Goal: Information Seeking & Learning: Learn about a topic

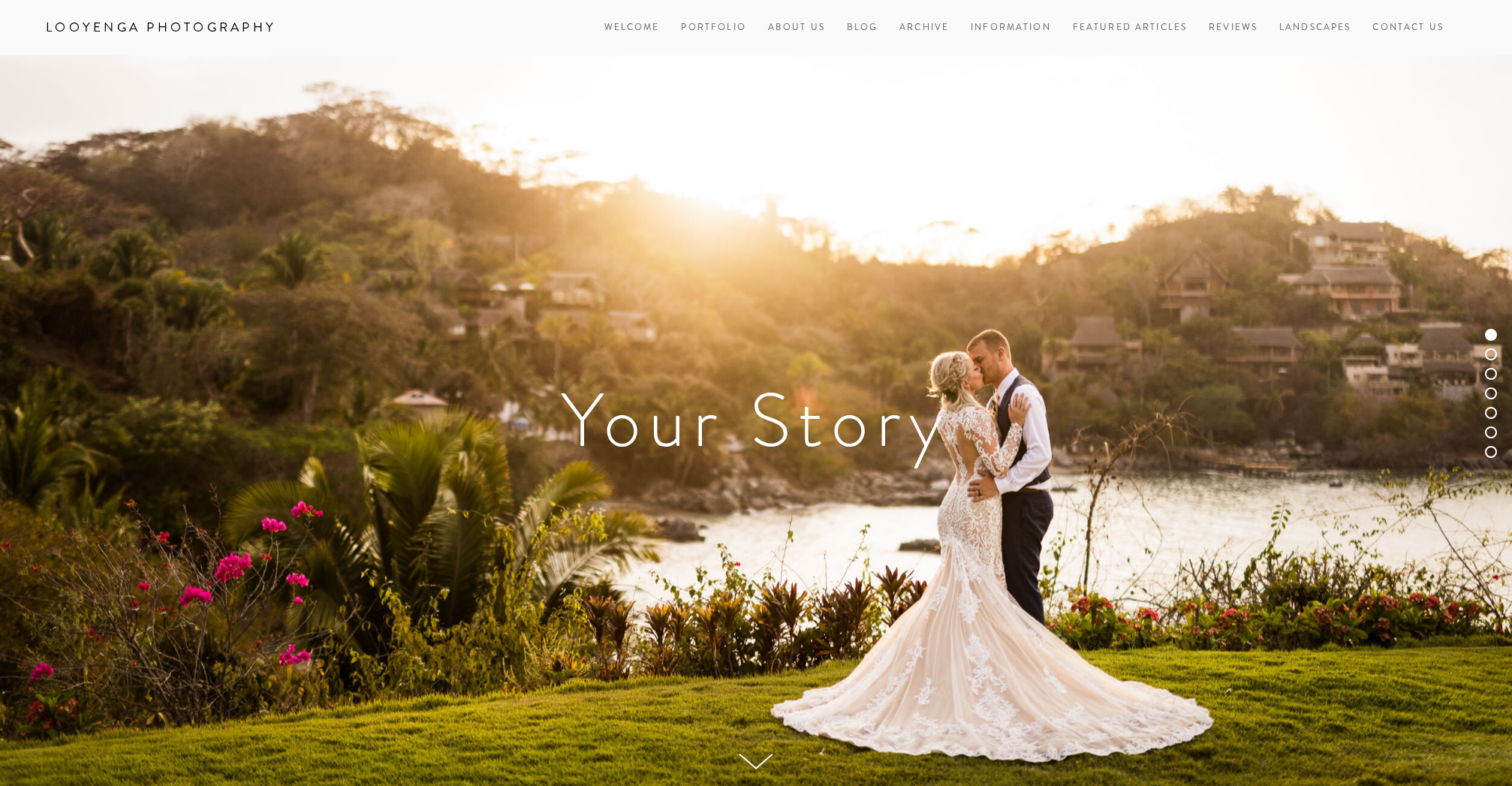
click at [1491, 358] on div at bounding box center [1490, 355] width 12 height 12
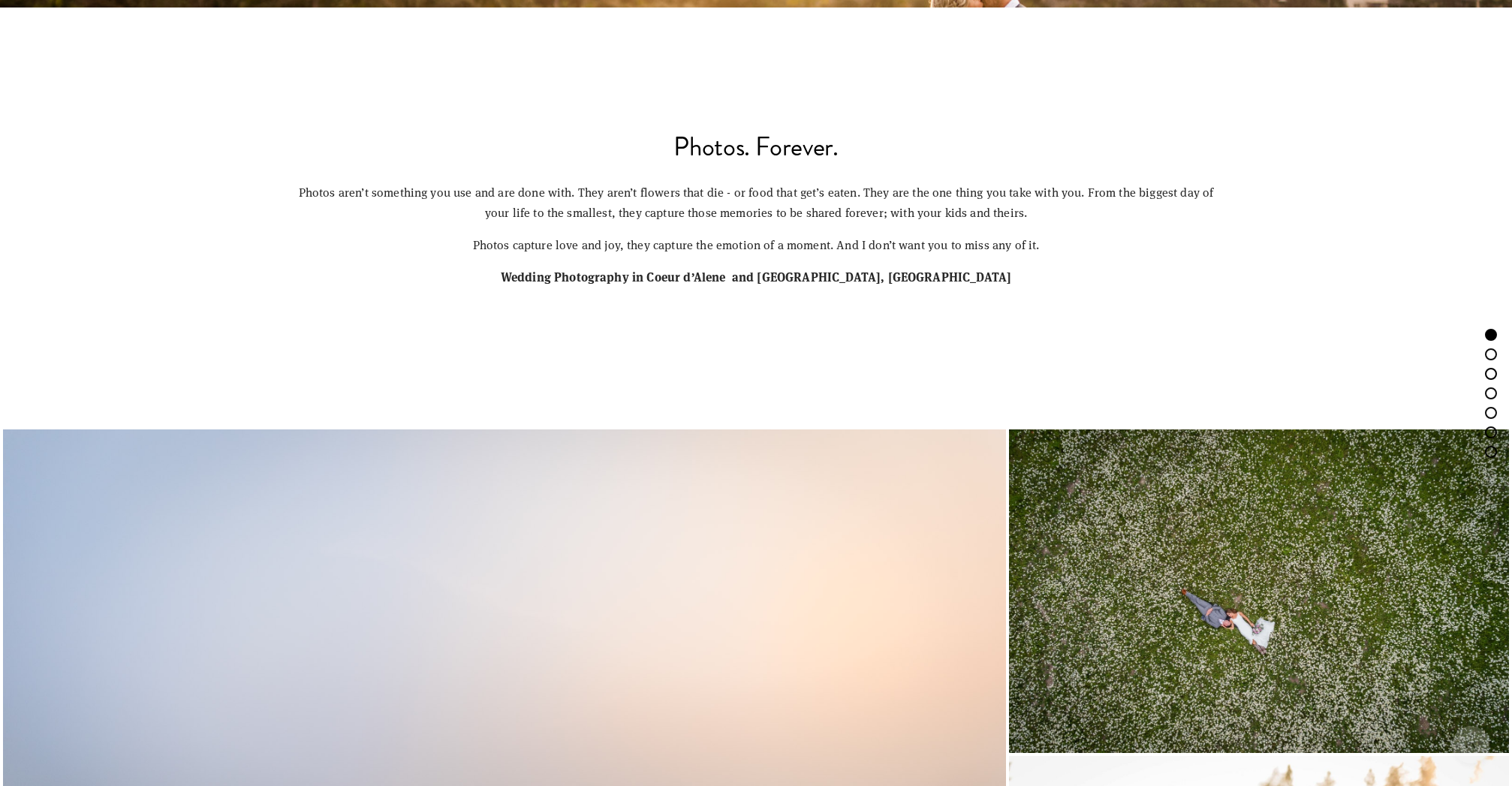
scroll to position [786, 0]
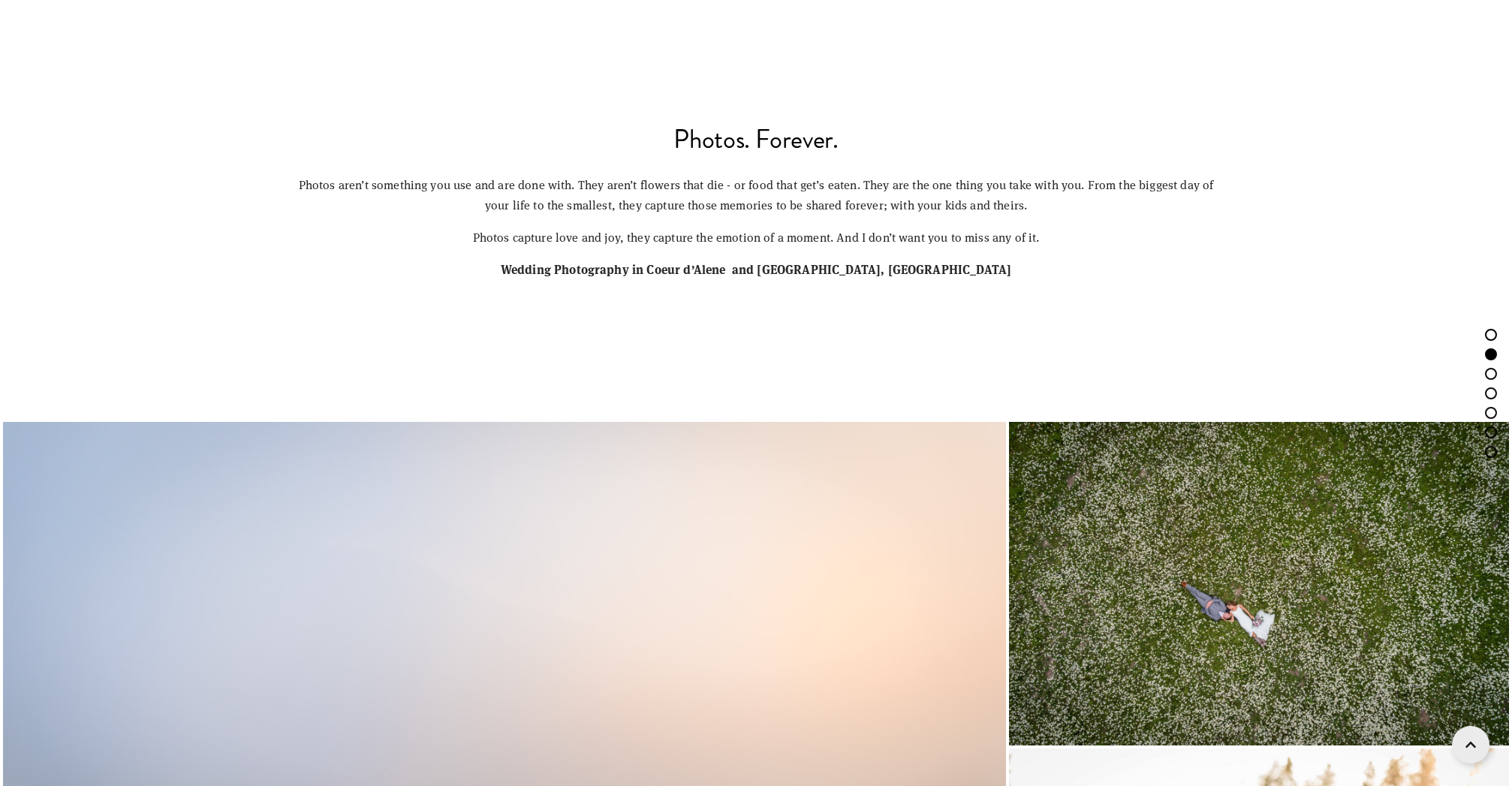
click at [1488, 333] on div at bounding box center [1490, 335] width 12 height 12
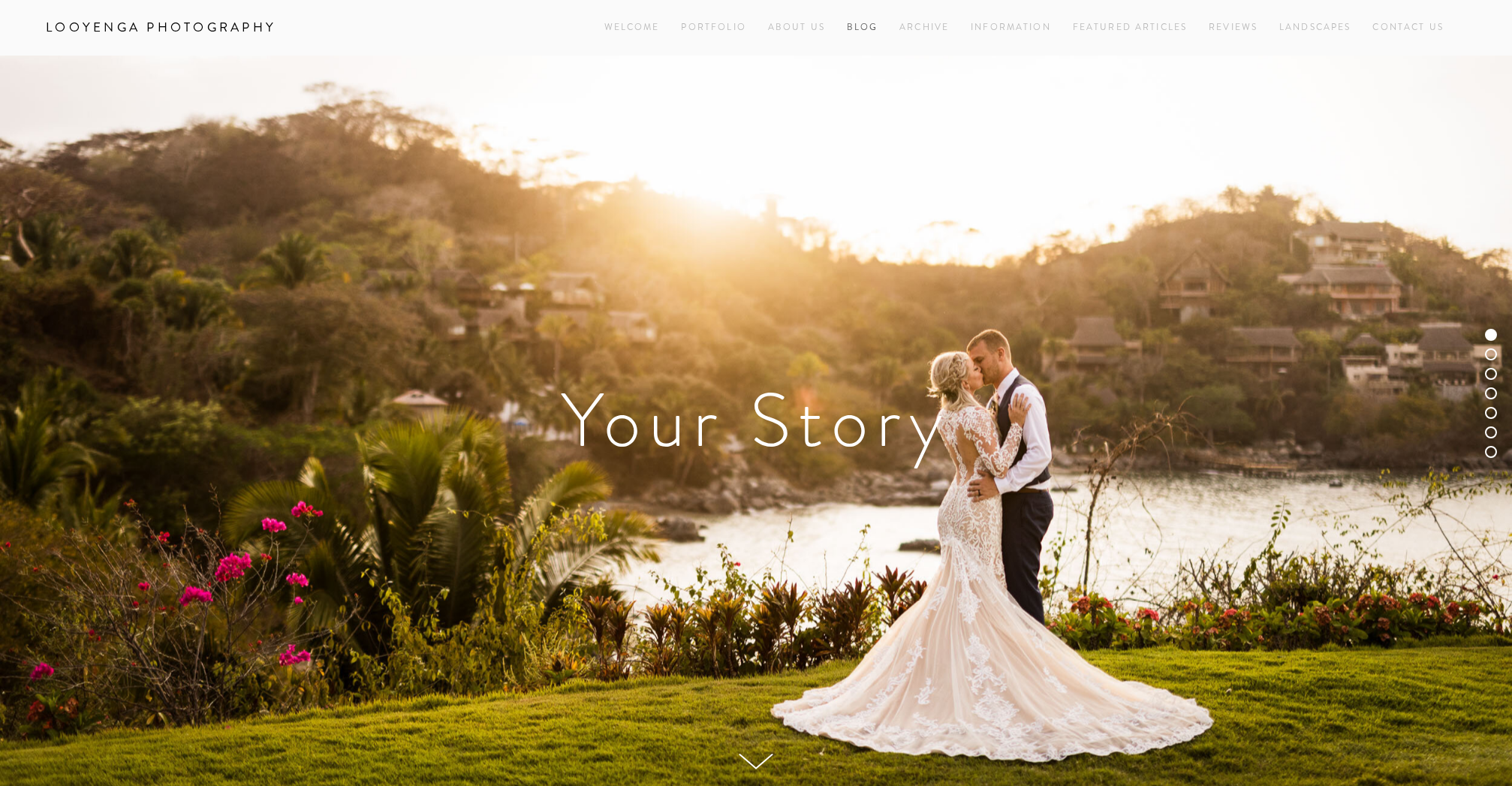
click at [860, 28] on link "Blog" at bounding box center [862, 27] width 31 height 20
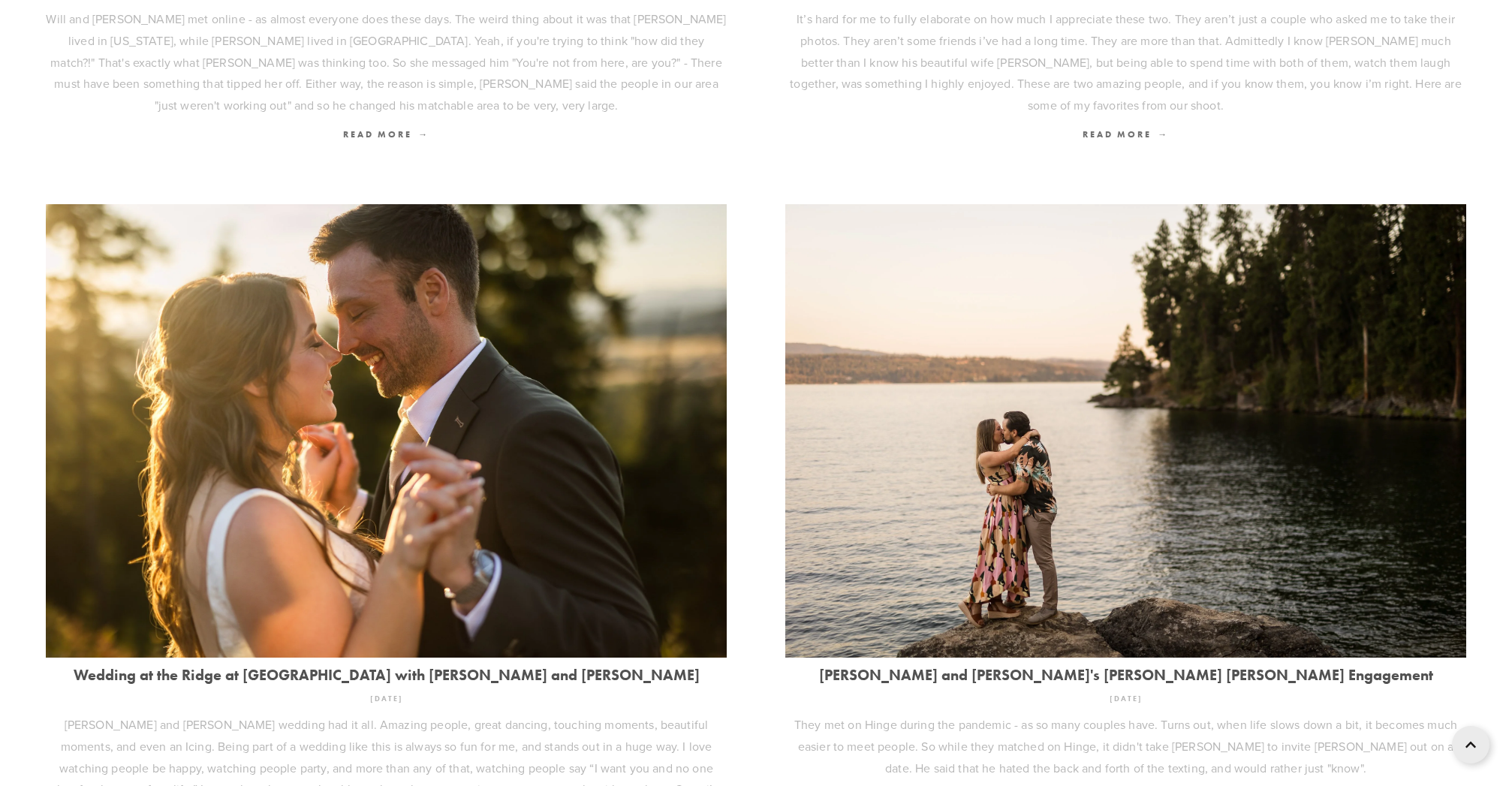
scroll to position [994, 0]
click at [416, 331] on img at bounding box center [386, 431] width 681 height 454
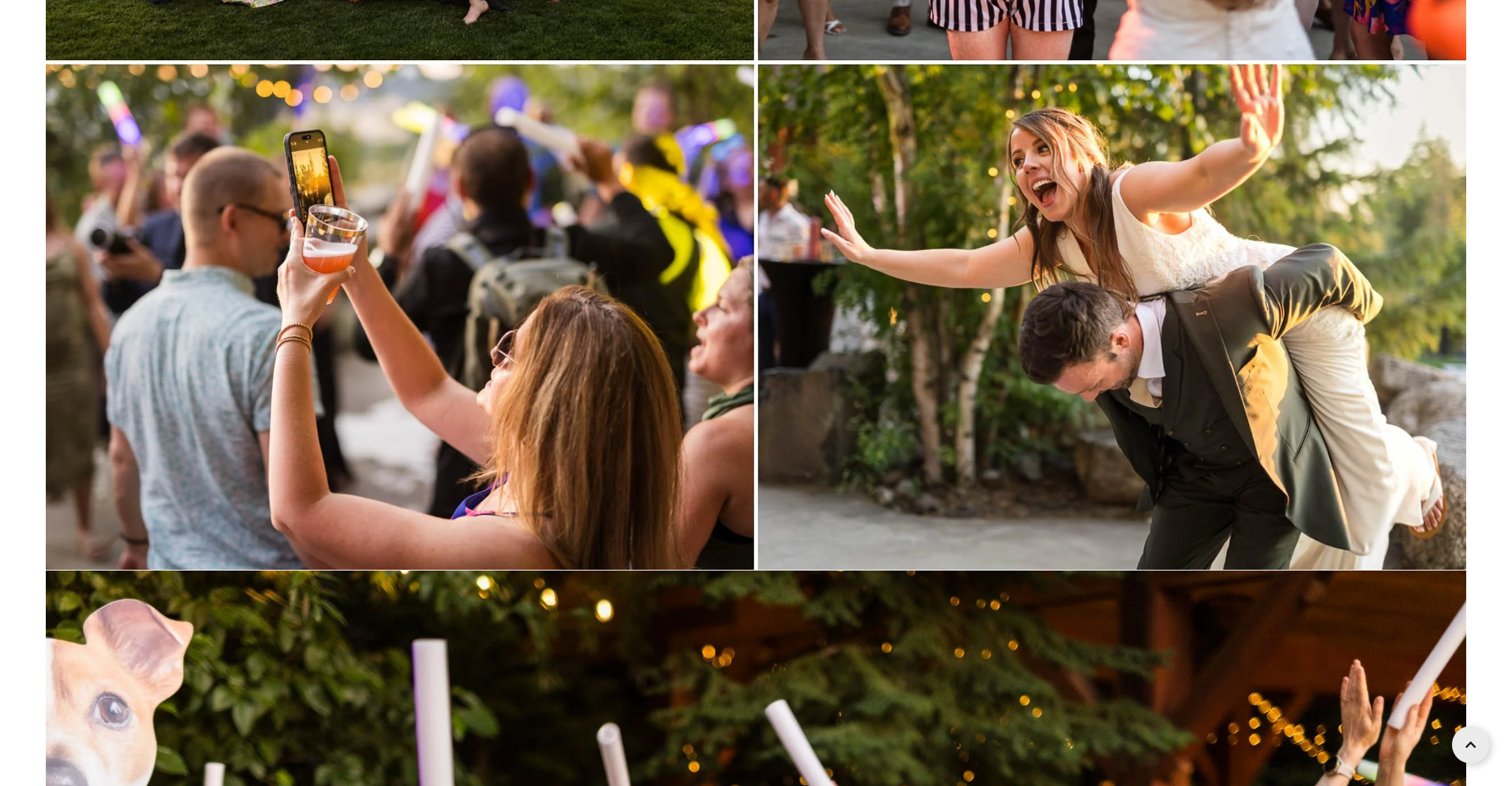
scroll to position [176198, 0]
